Goal: Task Accomplishment & Management: Use online tool/utility

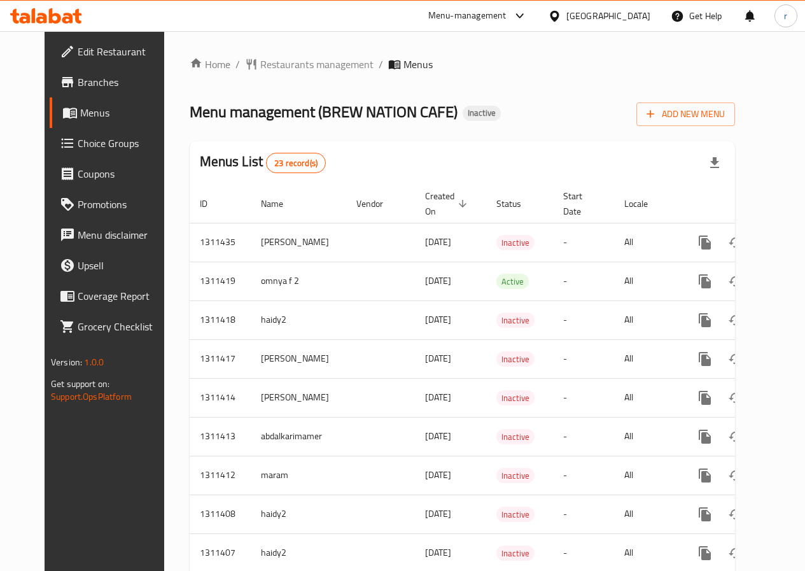
click at [639, 12] on div "[GEOGRAPHIC_DATA]" at bounding box center [609, 16] width 84 height 14
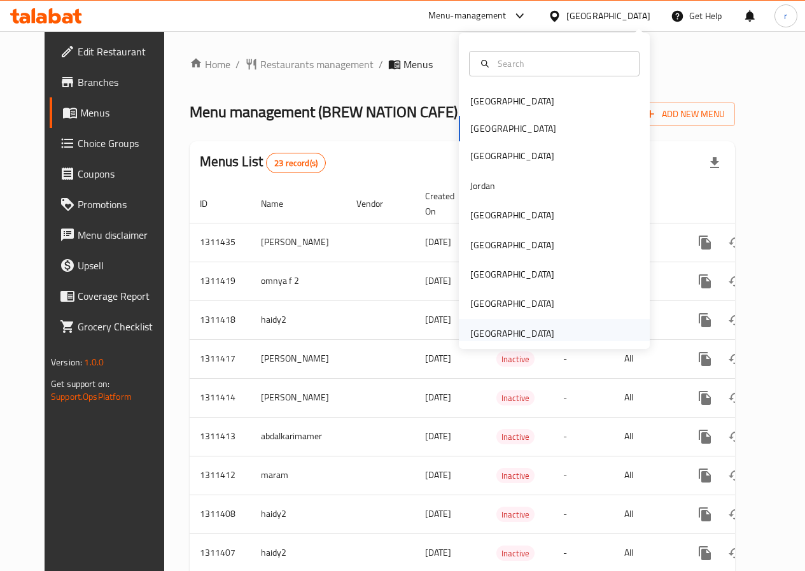
click at [561, 321] on div "United Arab Emirates" at bounding box center [554, 333] width 191 height 29
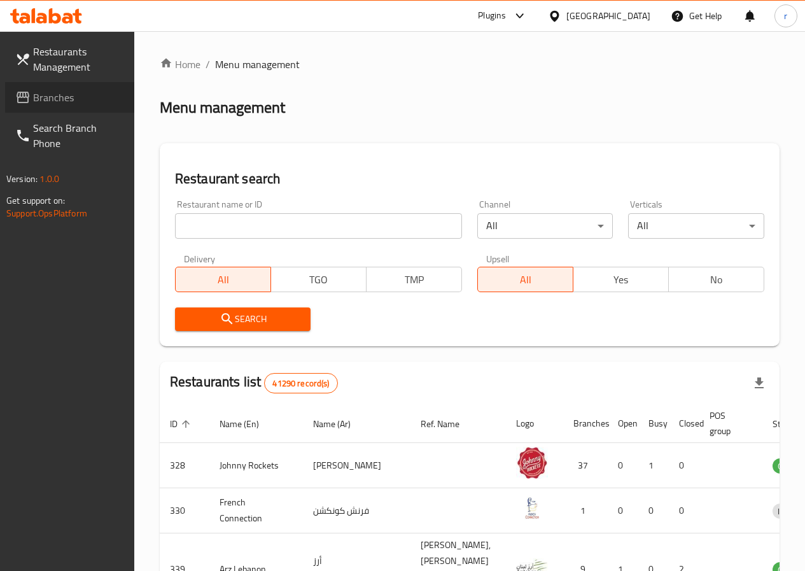
click at [96, 91] on span "Branches" at bounding box center [78, 97] width 91 height 15
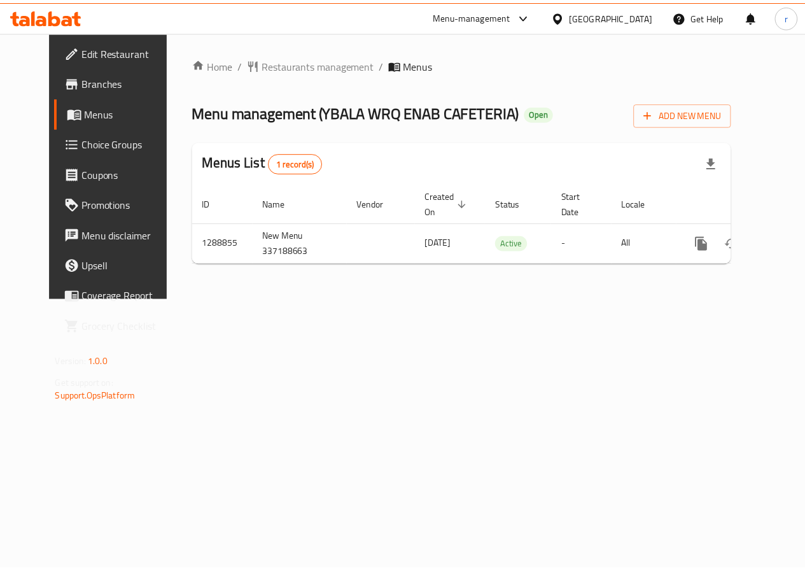
scroll to position [0, 4]
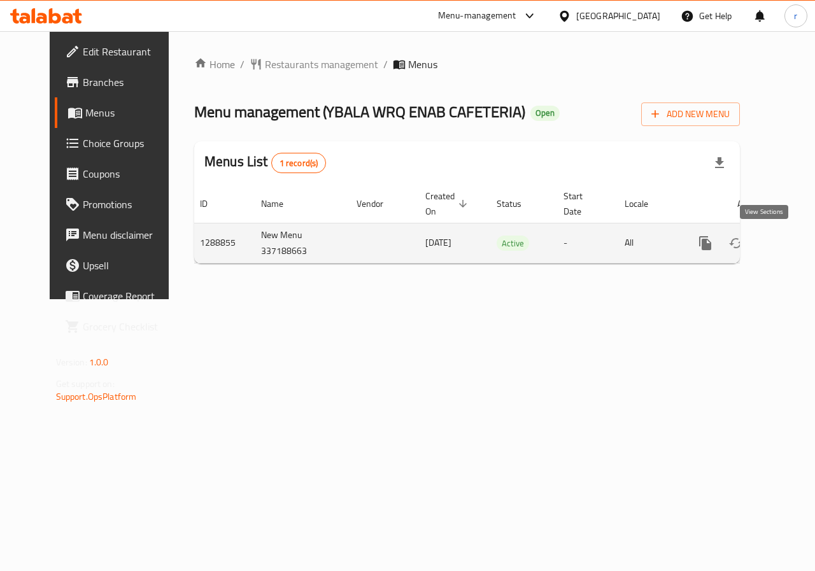
click at [782, 237] on link "enhanced table" at bounding box center [797, 243] width 31 height 31
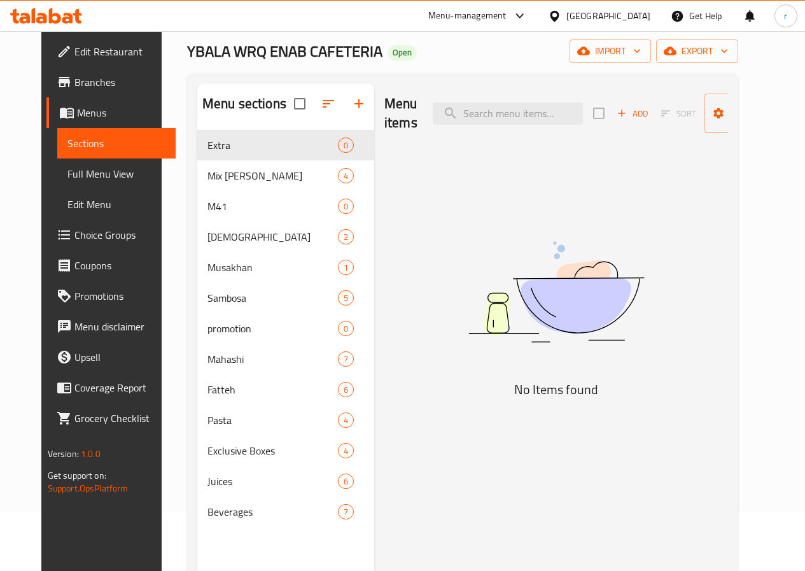
scroll to position [51, 0]
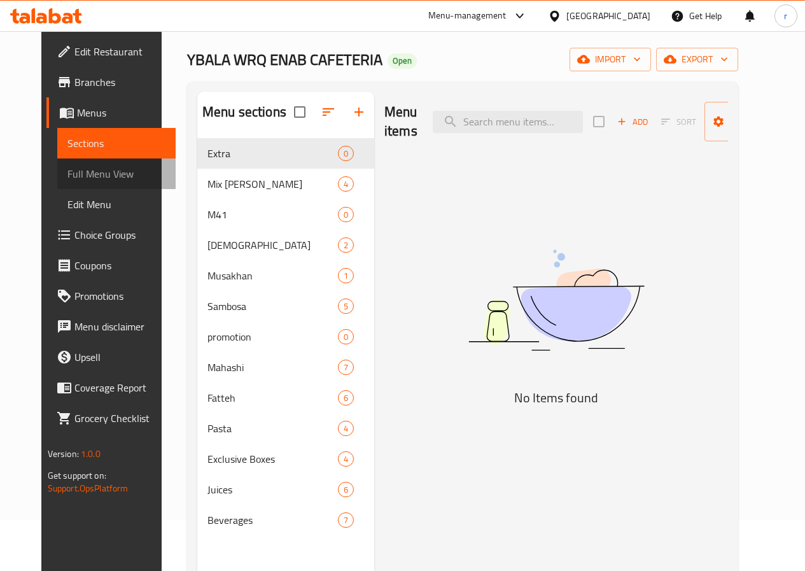
click at [67, 181] on span "Full Menu View" at bounding box center [116, 173] width 98 height 15
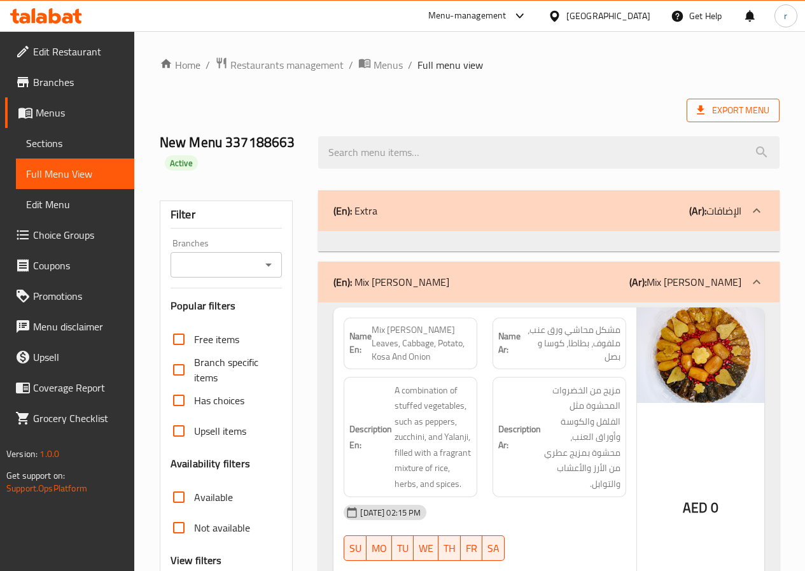
click at [728, 116] on span "Export Menu" at bounding box center [733, 110] width 73 height 16
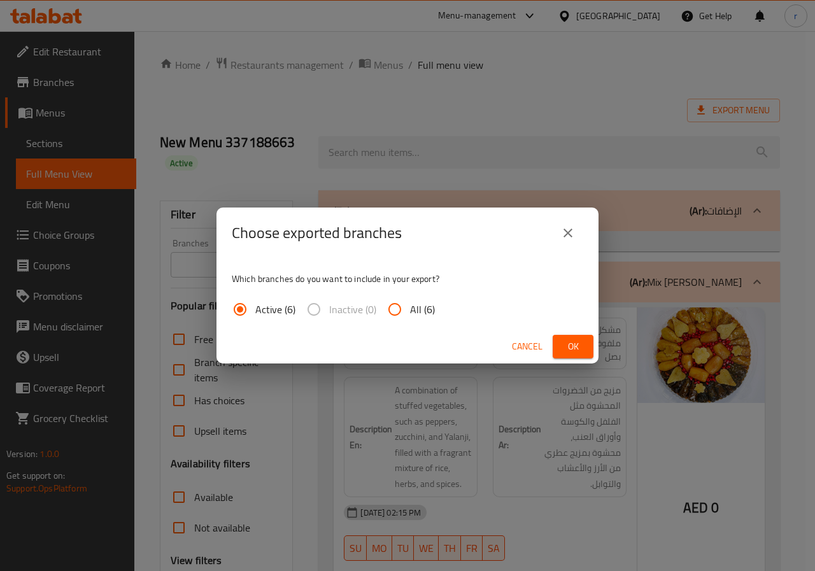
click at [423, 312] on span "All (6)" at bounding box center [422, 309] width 25 height 15
click at [410, 312] on input "All (6)" at bounding box center [394, 309] width 31 height 31
radio input "true"
click at [584, 354] on button "Ok" at bounding box center [573, 347] width 41 height 24
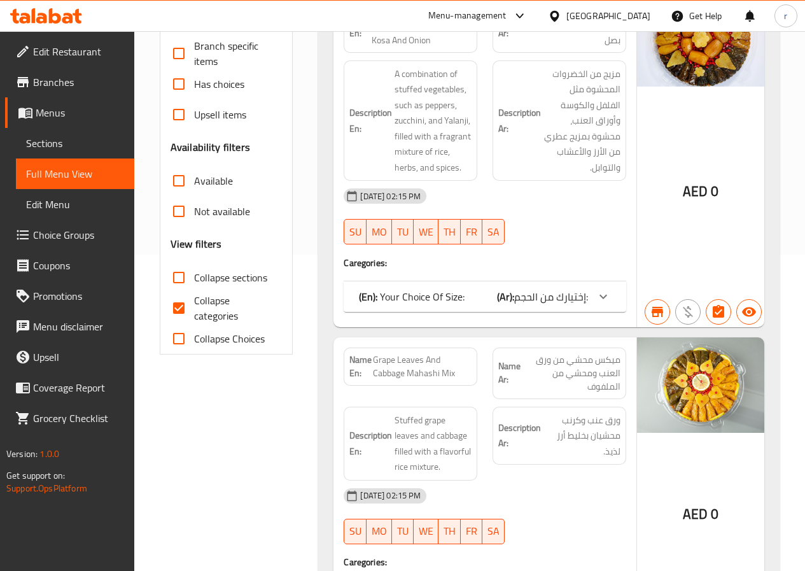
scroll to position [318, 0]
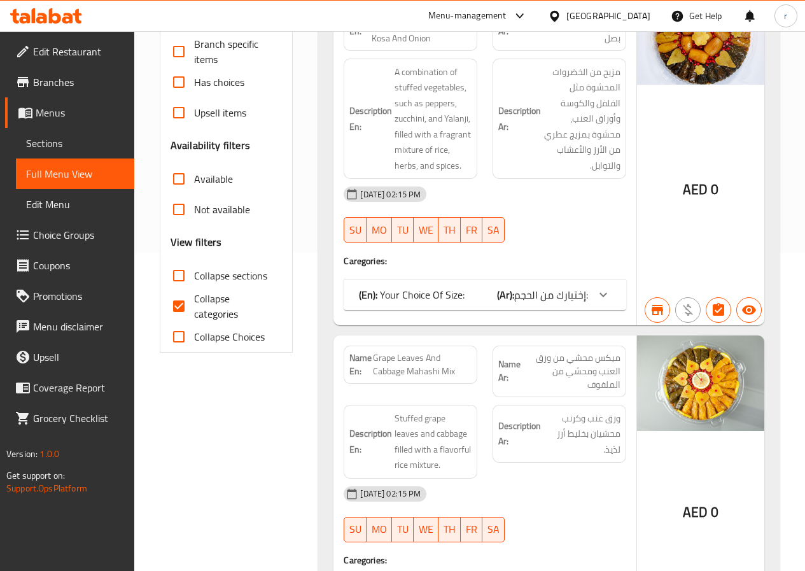
click at [220, 304] on span "Collapse categories" at bounding box center [233, 306] width 78 height 31
click at [194, 304] on input "Collapse categories" at bounding box center [179, 306] width 31 height 31
checkbox input "false"
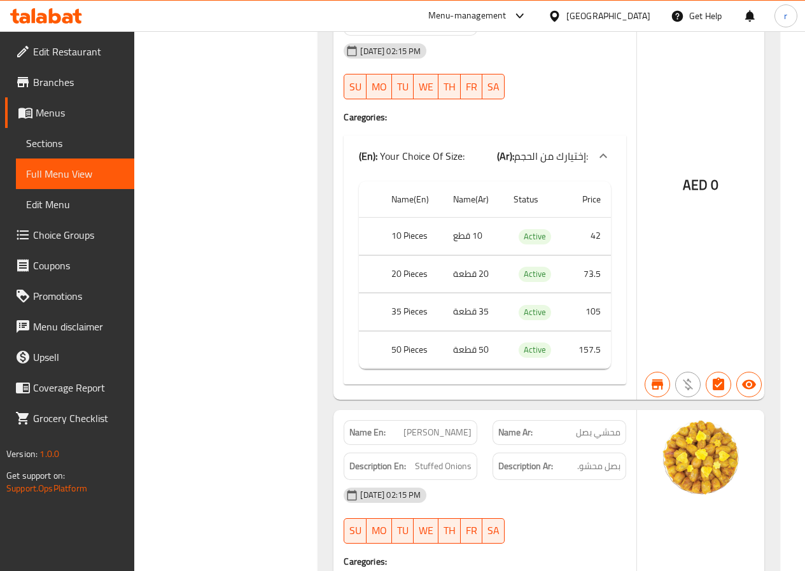
scroll to position [7552, 0]
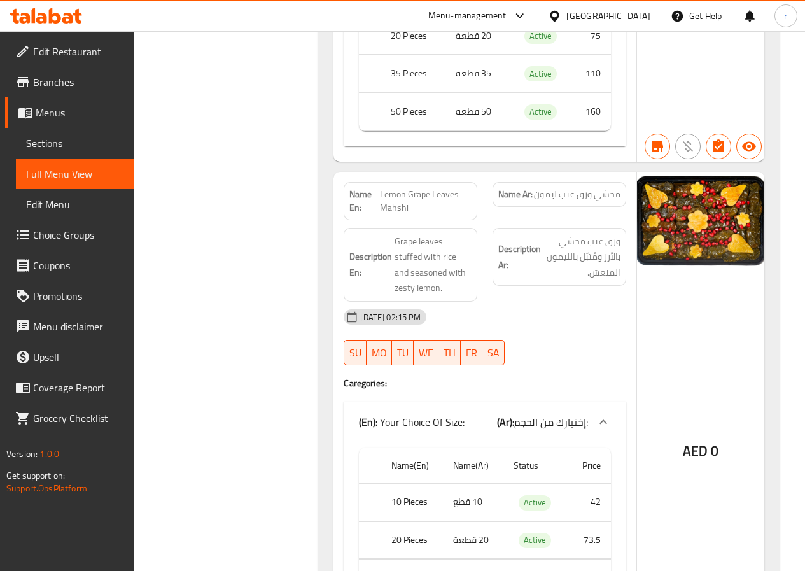
click at [805, 24] on div "r" at bounding box center [786, 16] width 38 height 31
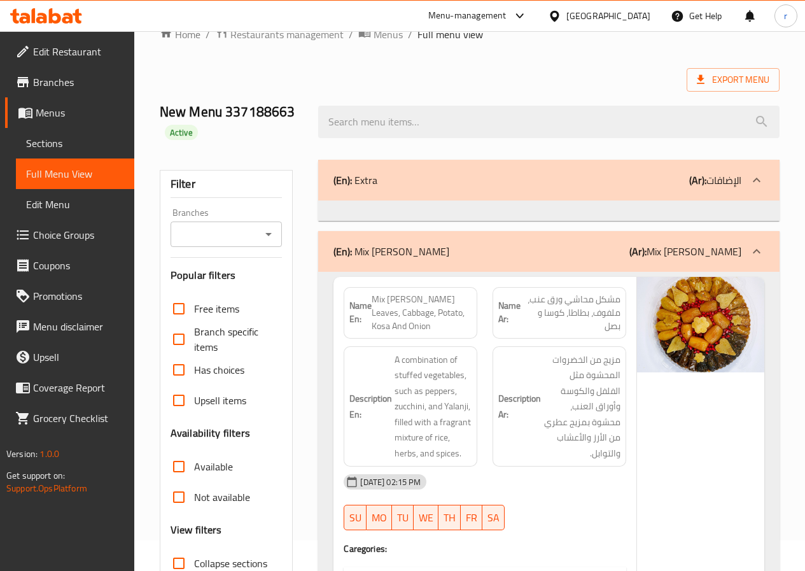
scroll to position [66, 0]
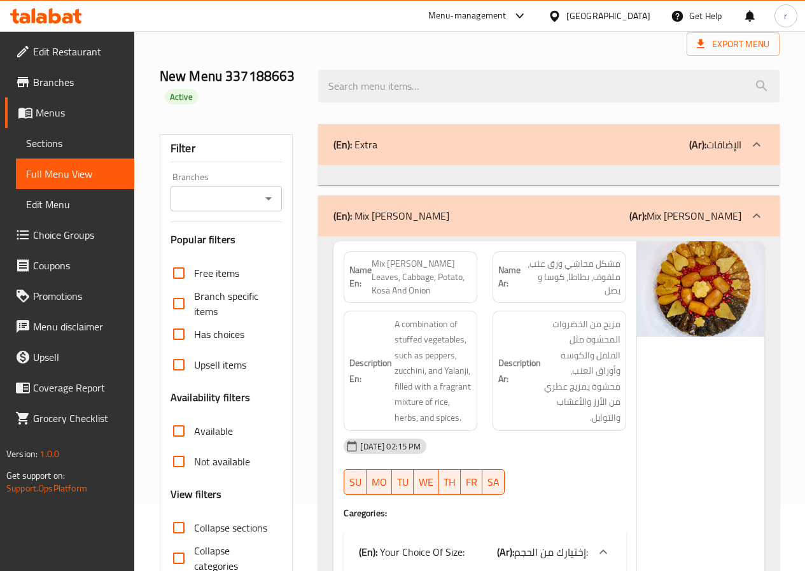
click at [88, 206] on span "Edit Menu" at bounding box center [75, 204] width 98 height 15
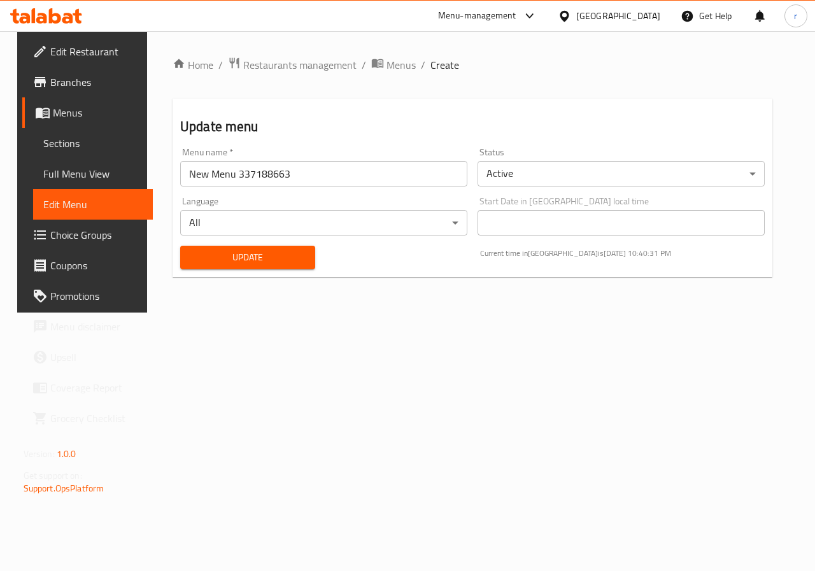
click at [75, 136] on span "Sections" at bounding box center [93, 143] width 100 height 15
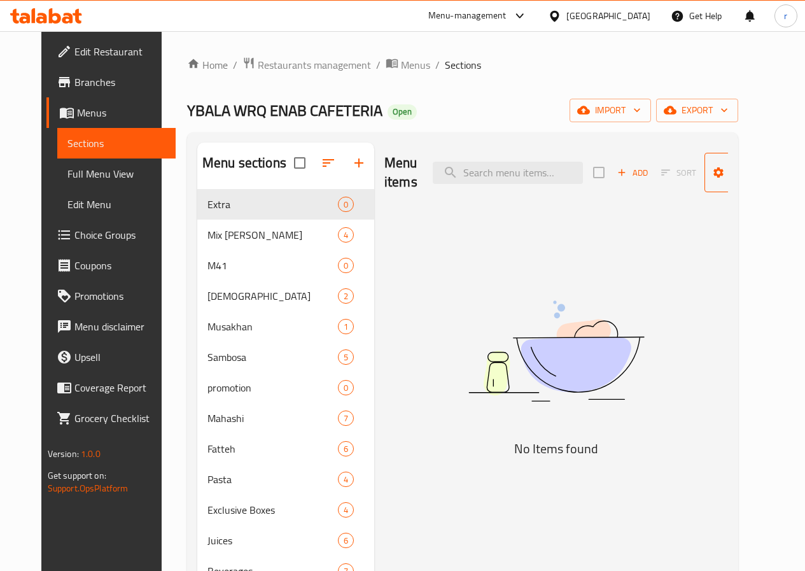
click at [743, 169] on span "Manage items" at bounding box center [747, 173] width 65 height 32
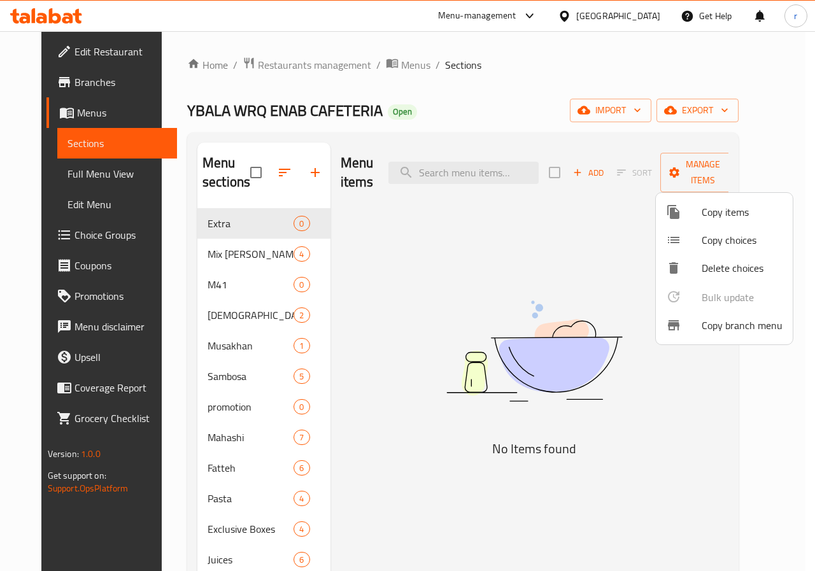
click at [720, 333] on span "Copy branch menu" at bounding box center [741, 325] width 81 height 15
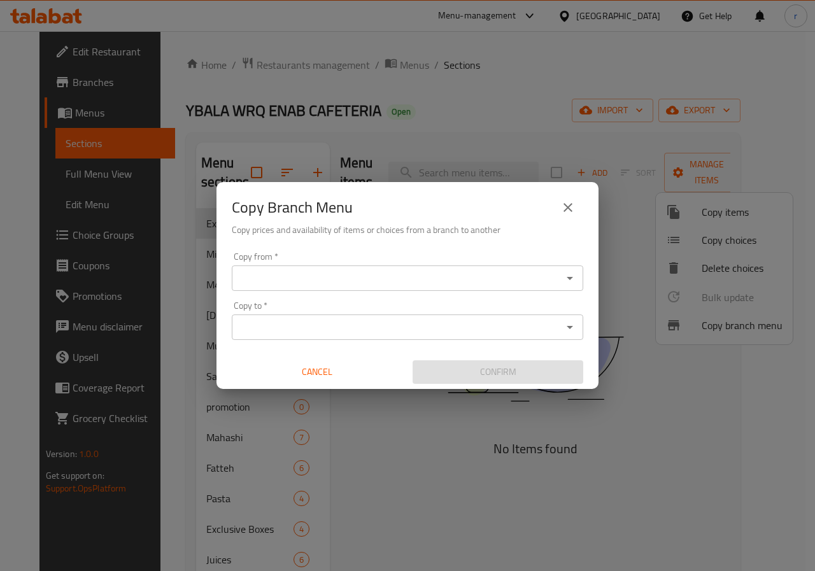
click at [367, 270] on input "Copy from   *" at bounding box center [397, 278] width 323 height 18
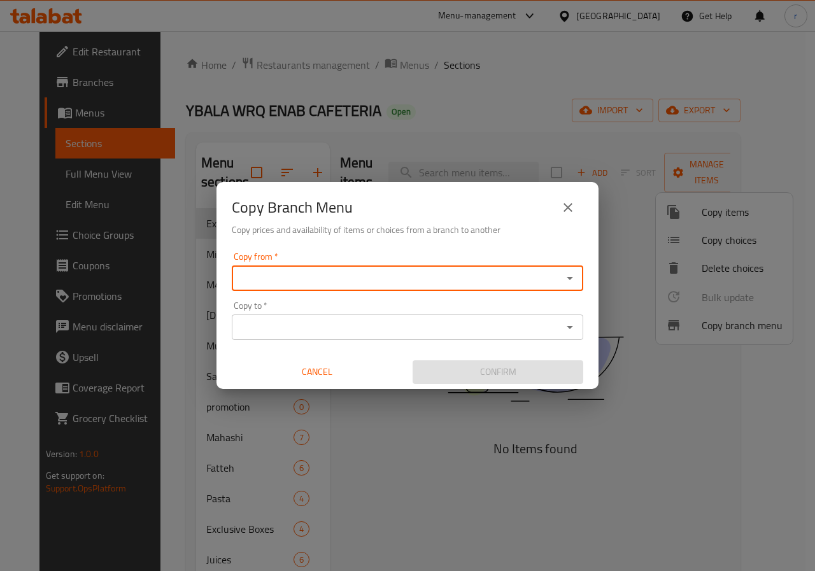
paste input "763738"
type input "763738"
click at [325, 332] on input "Copy to   *" at bounding box center [397, 327] width 323 height 18
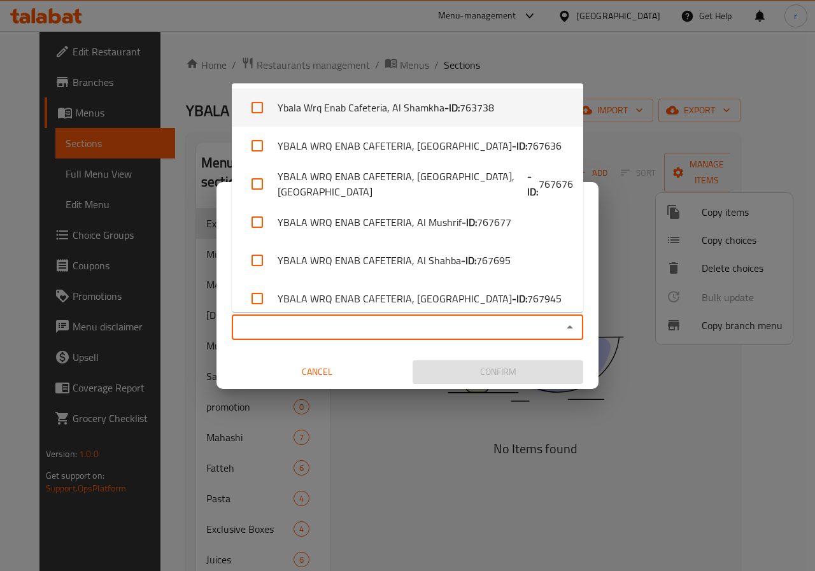
click at [456, 113] on b "- ID:" at bounding box center [451, 107] width 15 height 15
checkbox input "true"
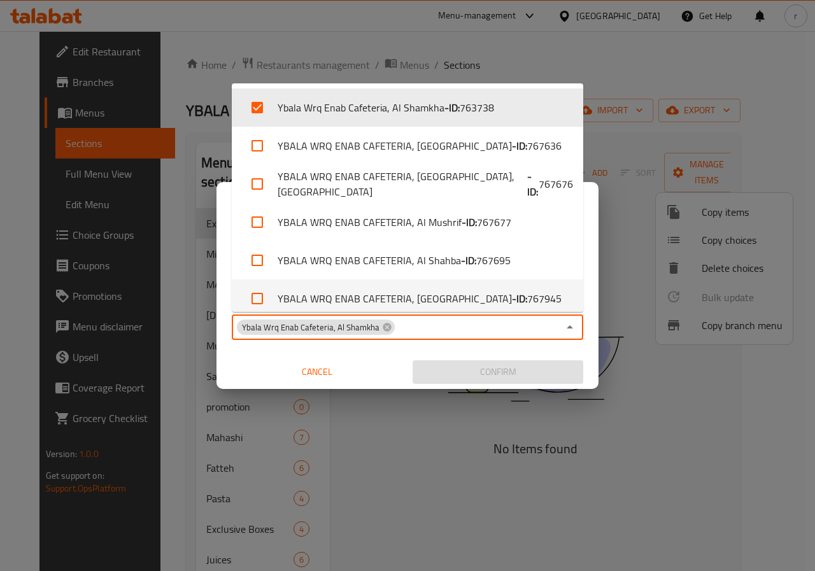
click at [586, 295] on div "Copy from   * Copy from * Copy to   * Ybala Wrq Enab Cafeteria, Al Shamkha Copy…" at bounding box center [407, 318] width 382 height 142
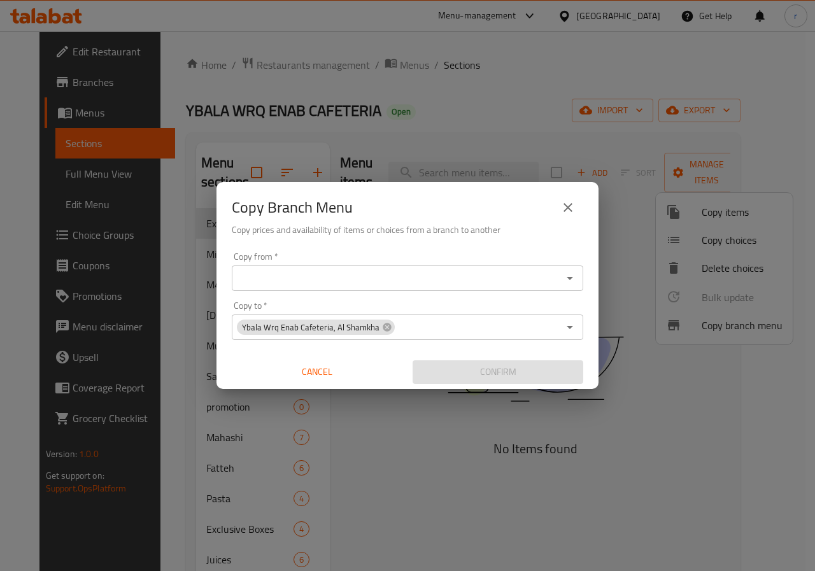
click at [446, 279] on input "Copy from   *" at bounding box center [397, 278] width 323 height 18
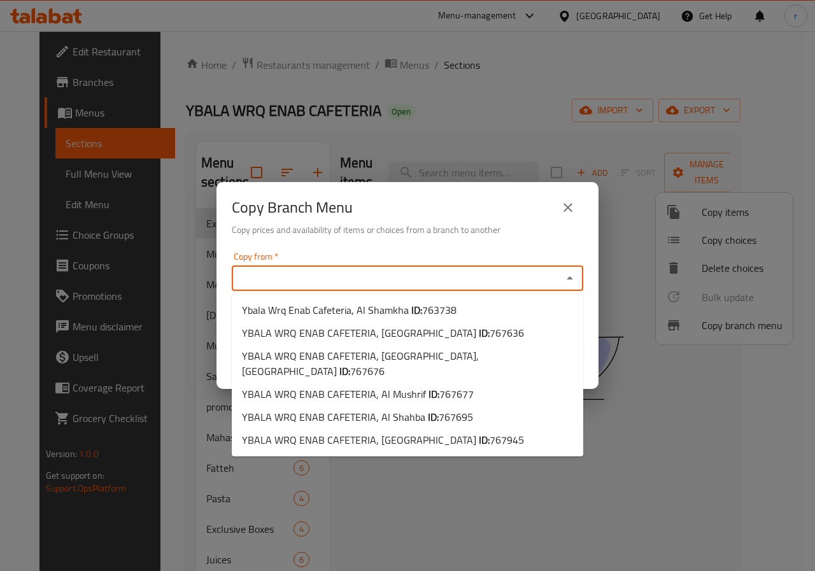
paste input "763738"
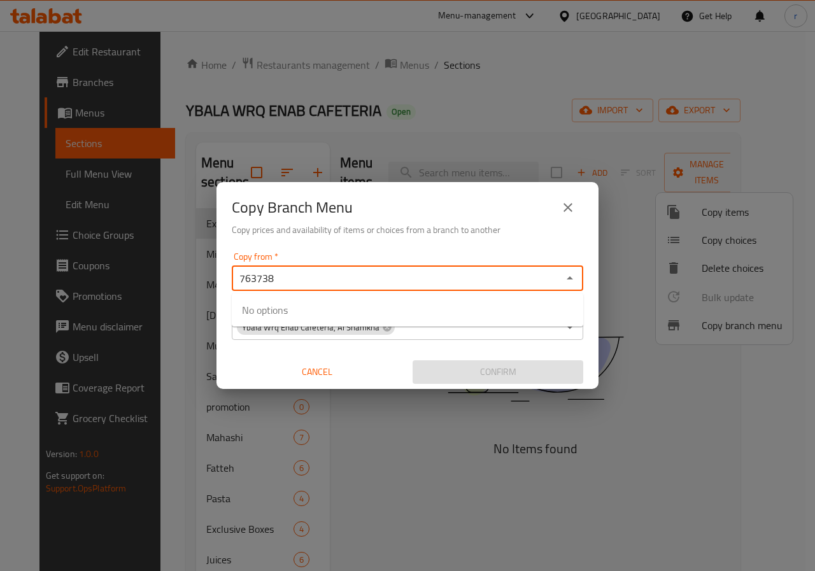
type input "763738"
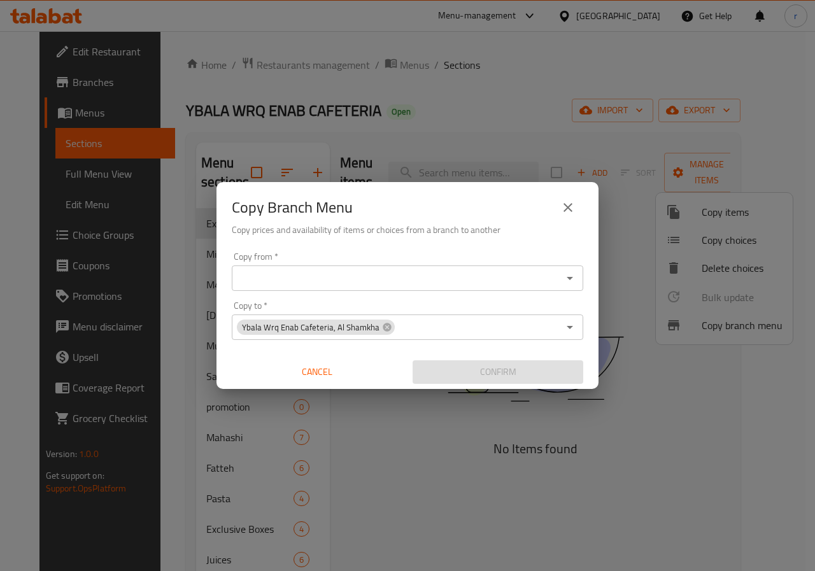
click at [478, 357] on div "Confirm" at bounding box center [497, 372] width 181 height 34
drag, startPoint x: 381, startPoint y: 329, endPoint x: 373, endPoint y: 317, distance: 14.7
click at [383, 329] on icon at bounding box center [387, 327] width 8 height 8
click at [344, 268] on div "Copy from *" at bounding box center [407, 277] width 351 height 25
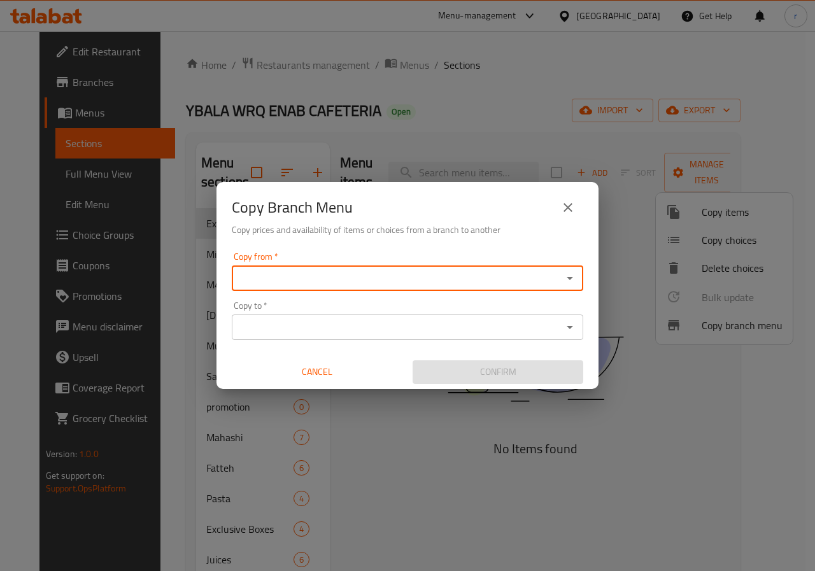
paste input "763738"
type input "763738"
paste input "763738"
type input "7"
paste input "763738"
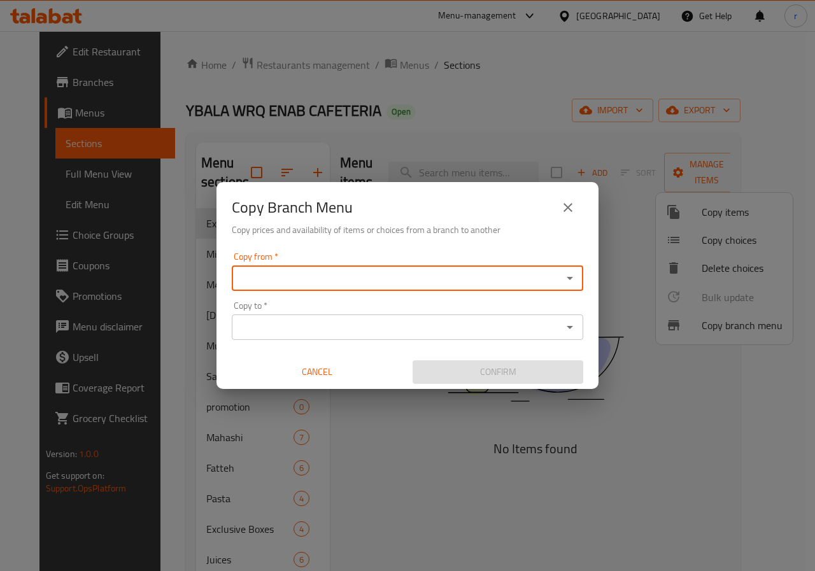
type input "763738"
drag, startPoint x: 311, startPoint y: 276, endPoint x: 49, endPoint y: 236, distance: 265.3
click at [49, 236] on div "Copy Branch Menu Copy prices and availability of items or choices from a branch…" at bounding box center [407, 285] width 815 height 571
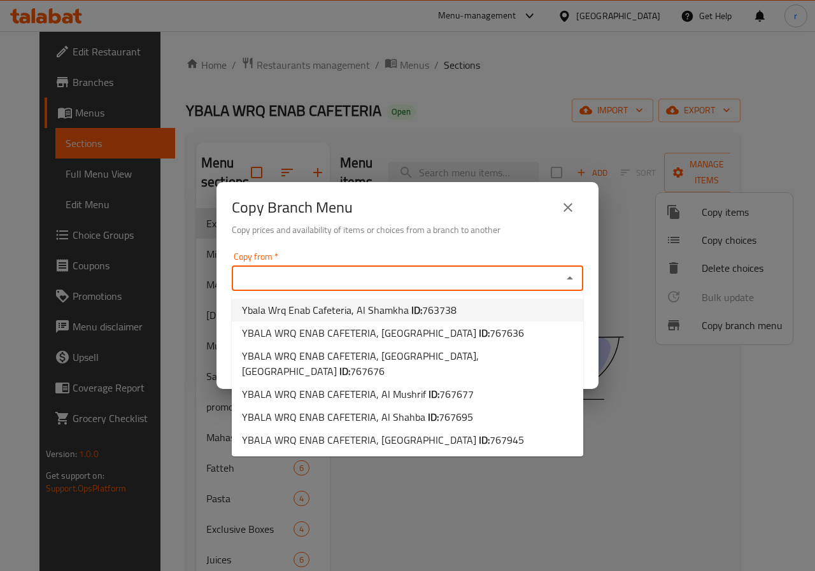
click at [453, 314] on li "Ybala Wrq Enab Cafeteria, Al Shamkha ID: 763738" at bounding box center [407, 310] width 351 height 23
type input "Ybala Wrq Enab Cafeteria, Al Shamkha"
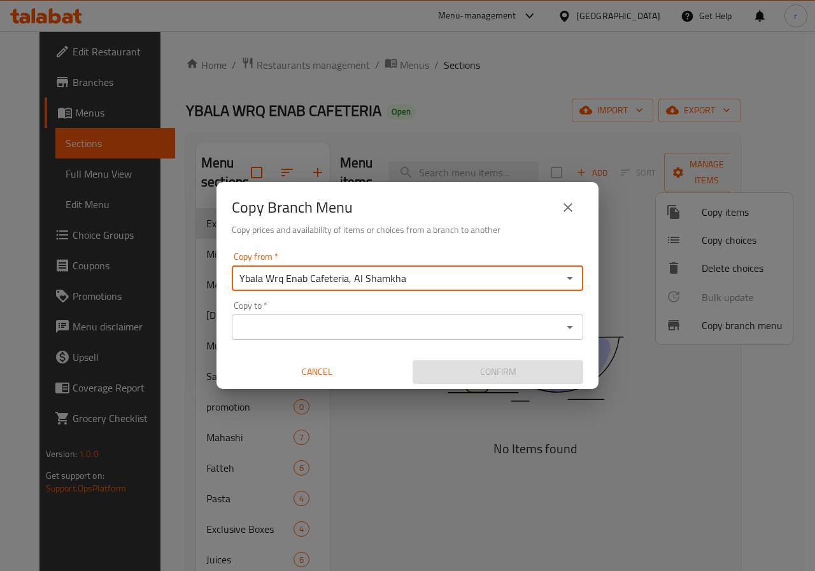
click at [363, 308] on div "Copy to   * Copy to *" at bounding box center [407, 320] width 351 height 39
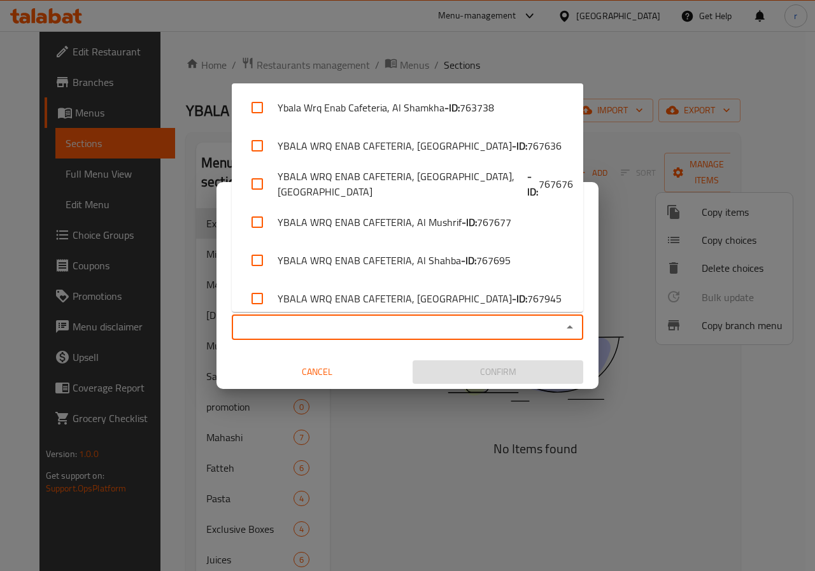
click at [367, 328] on input "Copy to   *" at bounding box center [397, 327] width 323 height 18
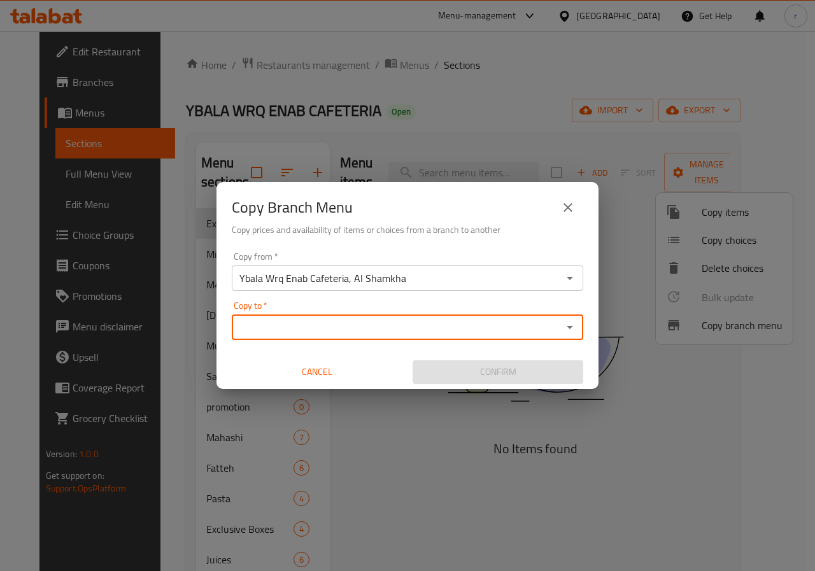
paste input "767636"
type input "7"
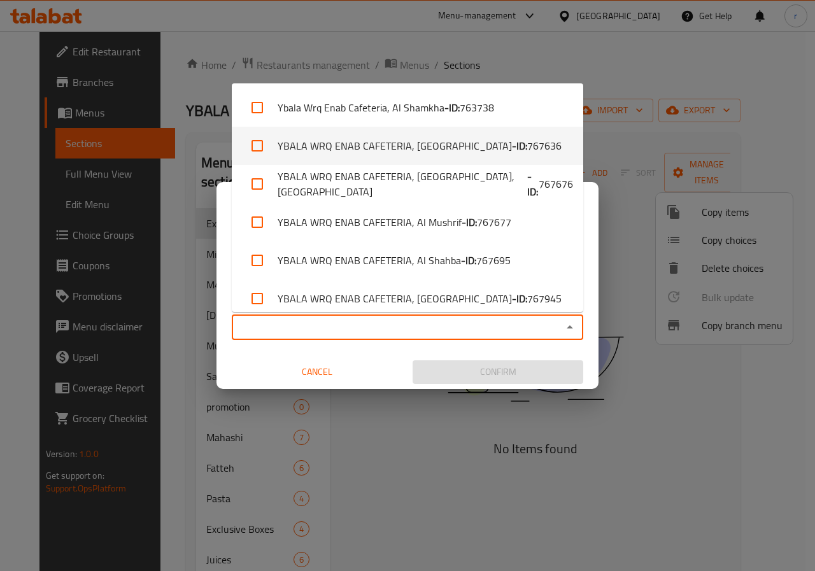
click at [527, 150] on span "767636" at bounding box center [544, 145] width 34 height 15
checkbox input "true"
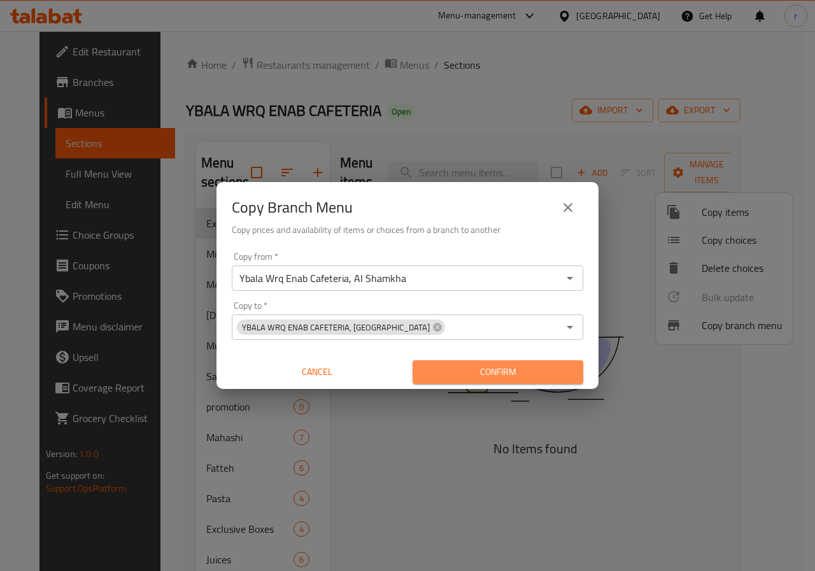
click at [502, 376] on span "Confirm" at bounding box center [498, 372] width 150 height 16
